Goal: Information Seeking & Learning: Compare options

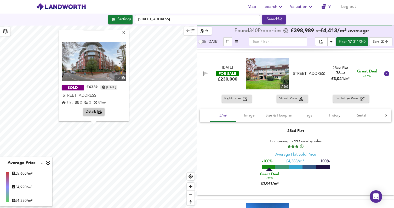
scroll to position [270, 0]
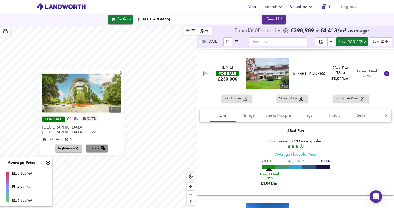
click at [98, 147] on span "Details" at bounding box center [97, 149] width 16 height 6
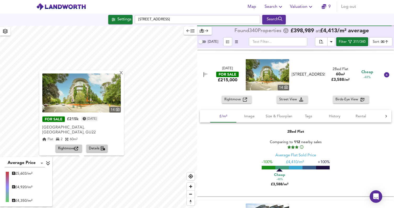
scroll to position [2981, 0]
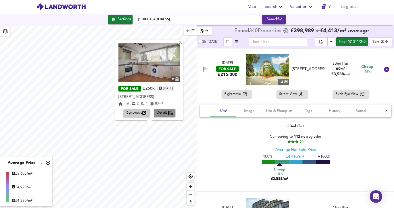
click at [161, 113] on span "Details" at bounding box center [164, 113] width 16 height 6
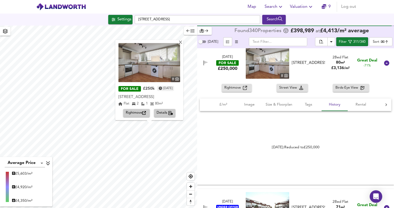
scroll to position [1284, 0]
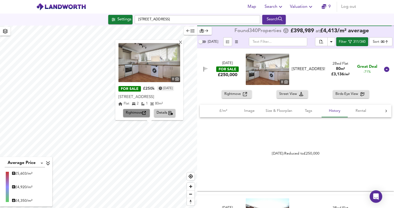
click at [141, 112] on span "Rightmove" at bounding box center [136, 113] width 21 height 6
click at [252, 110] on span "Image" at bounding box center [249, 111] width 20 height 7
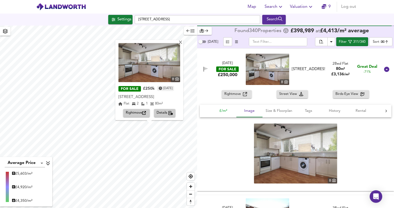
click at [225, 110] on span "£/m²" at bounding box center [223, 111] width 20 height 7
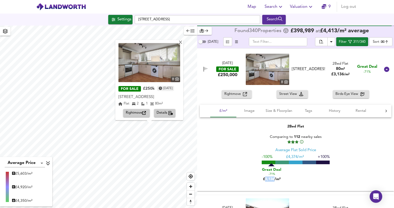
drag, startPoint x: 263, startPoint y: 178, endPoint x: 273, endPoint y: 178, distance: 10.2
click at [273, 178] on div "Great Deal -71% £3,136/m²" at bounding box center [271, 173] width 26 height 15
copy div "3,136"
drag, startPoint x: 287, startPoint y: 157, endPoint x: 297, endPoint y: 155, distance: 9.9
click at [297, 155] on span "£ 4,374/m²" at bounding box center [295, 157] width 18 height 4
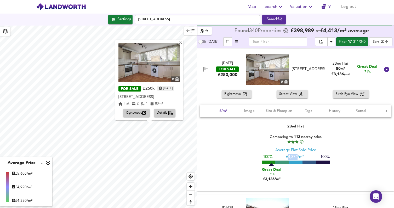
copy span "4,374"
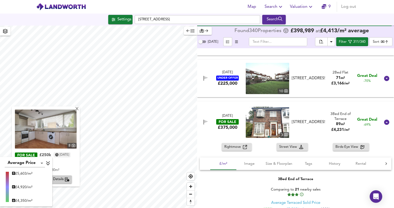
scroll to position [1417, 0]
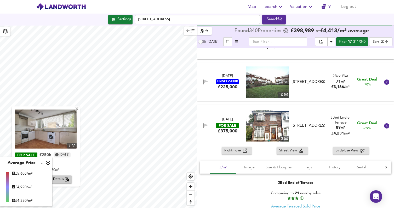
click at [264, 148] on div "Rightmove Street View Birds-Eye View" at bounding box center [295, 151] width 197 height 8
click at [229, 133] on div "£375,000" at bounding box center [228, 132] width 20 height 6
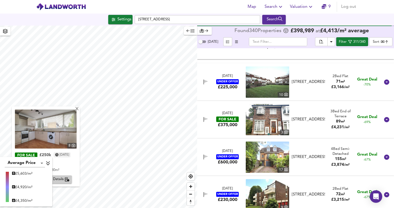
click at [230, 132] on div "[DATE] FOR SALE £375,000 [STREET_ADDRESS] Bed End of Terrace 89 m² £ 4,231 / m²…" at bounding box center [289, 119] width 182 height 31
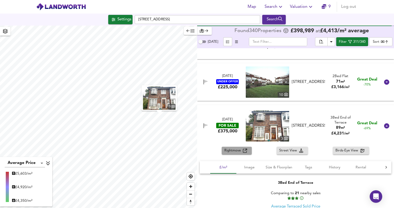
click at [225, 154] on button "Rightmove" at bounding box center [237, 151] width 30 height 8
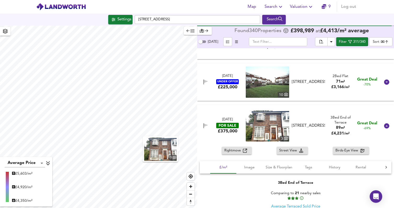
click at [154, 148] on div "3" at bounding box center [98, 117] width 197 height 183
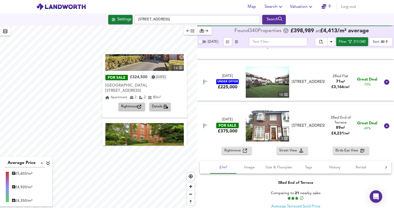
scroll to position [285, 0]
click at [137, 106] on icon "button" at bounding box center [139, 108] width 4 height 4
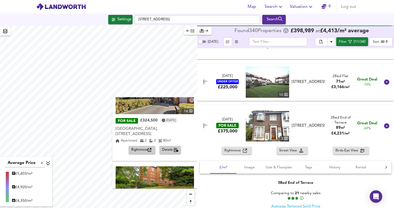
click at [127, 123] on div "X 7 FOR SALE £250k [DATE] [STREET_ADDRESS] 1 1 58 m² Rightmove Details 11 SOLD …" at bounding box center [98, 117] width 197 height 183
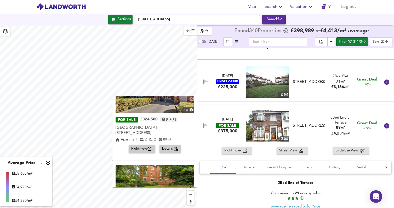
click at [193, 99] on div "X" at bounding box center [191, 99] width 4 height 5
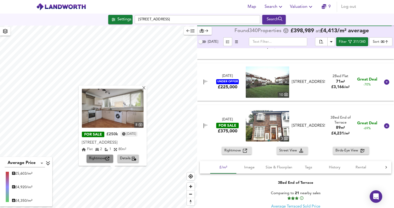
click at [108, 160] on icon "button" at bounding box center [108, 159] width 4 height 4
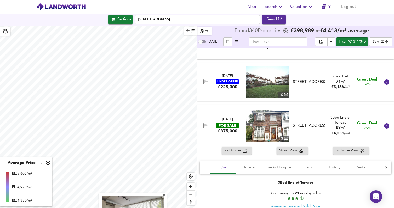
click at [173, 208] on html "Map Search Valuation 9 Log out Settings [GEOGRAPHIC_DATA] Search X 8 FOR SALE £…" at bounding box center [197, 104] width 394 height 208
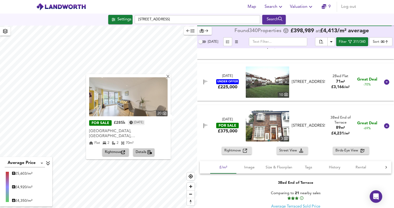
click at [152, 150] on span "Details" at bounding box center [144, 153] width 16 height 6
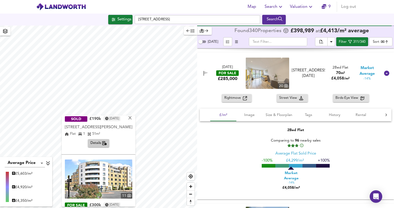
scroll to position [83, 0]
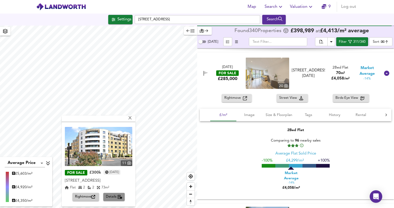
click at [114, 199] on span "Details" at bounding box center [114, 197] width 16 height 6
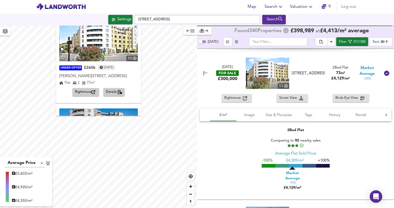
scroll to position [341, 0]
